Goal: Task Accomplishment & Management: Use online tool/utility

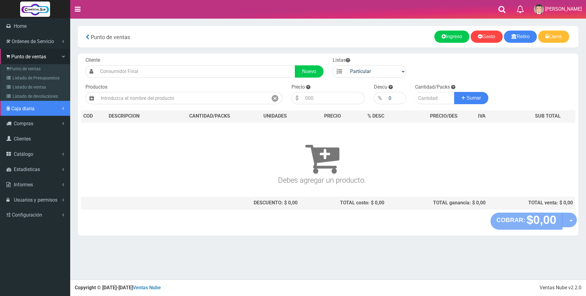
click at [22, 111] on span "Caja diaria" at bounding box center [22, 109] width 23 height 6
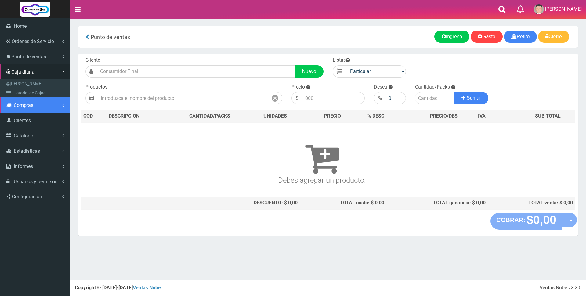
click at [27, 98] on link "Compras" at bounding box center [35, 104] width 70 height 15
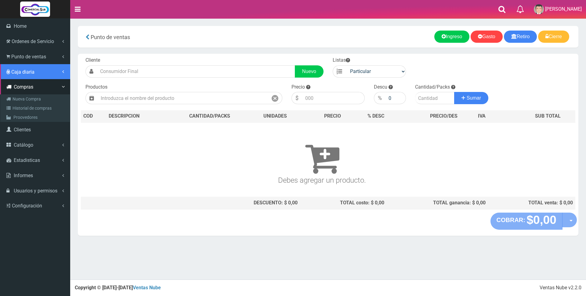
click at [31, 75] on span "Caja diaria" at bounding box center [22, 72] width 23 height 6
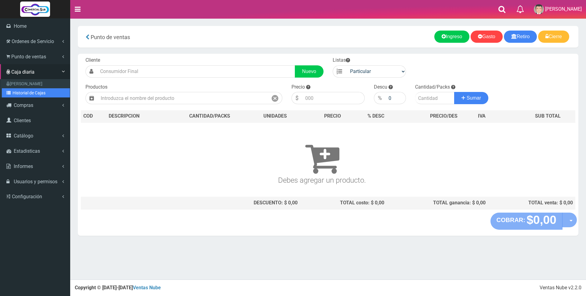
click at [31, 93] on link "Historial de Cajas" at bounding box center [36, 92] width 68 height 9
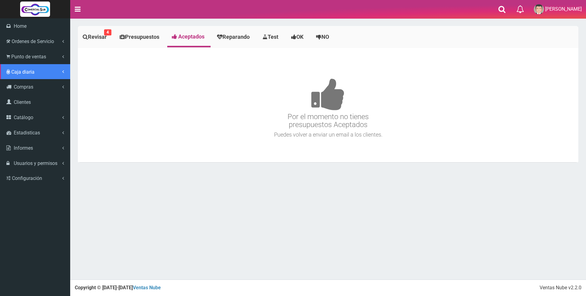
click at [18, 73] on span "Caja diaria" at bounding box center [22, 72] width 23 height 6
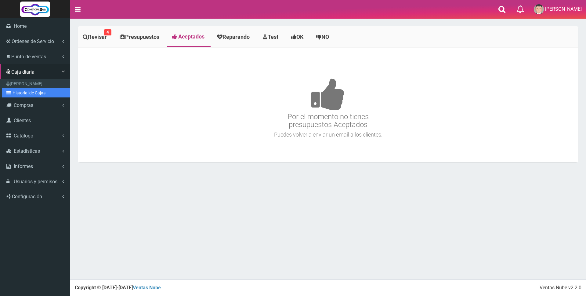
click at [19, 90] on link "Historial de Cajas" at bounding box center [36, 92] width 68 height 9
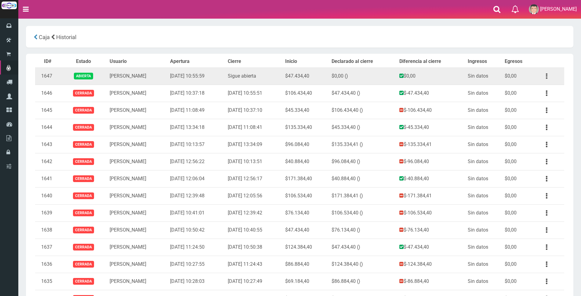
click at [547, 76] on button "button" at bounding box center [547, 76] width 14 height 11
click at [543, 90] on link "Ver" at bounding box center [529, 90] width 48 height 13
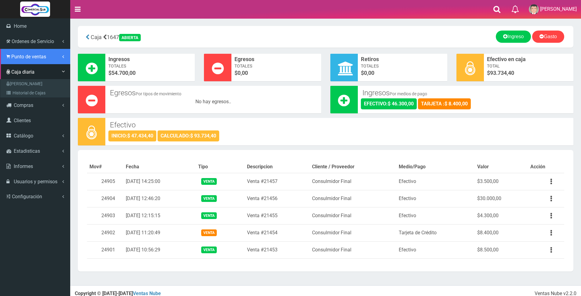
click at [23, 60] on link "Punto de ventas" at bounding box center [35, 56] width 70 height 15
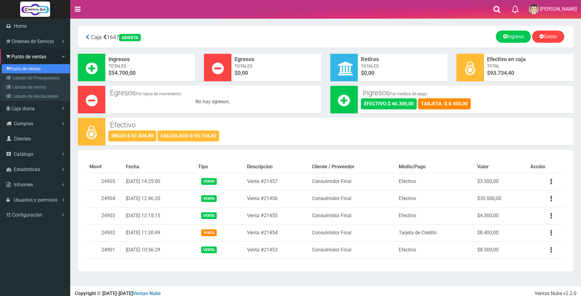
click at [23, 66] on link "Punto de ventas" at bounding box center [36, 68] width 68 height 9
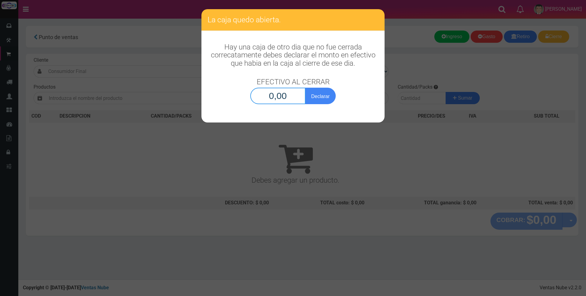
click at [267, 97] on input "0,00" at bounding box center [277, 96] width 55 height 16
type input "93.734,40"
click at [312, 96] on button "Declarar" at bounding box center [320, 96] width 31 height 16
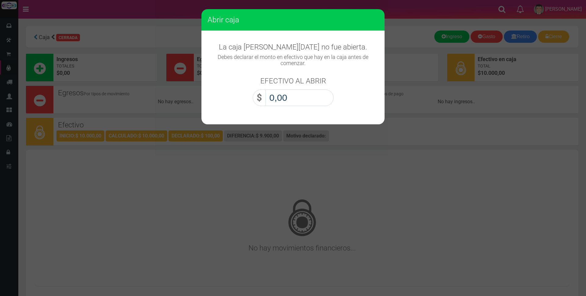
click at [310, 96] on input "0,00" at bounding box center [300, 98] width 68 height 16
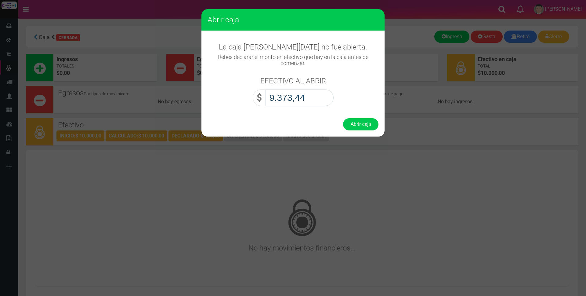
type input "93.734,40"
click at [362, 124] on button "Abrir caja" at bounding box center [360, 124] width 35 height 12
